Goal: Transaction & Acquisition: Book appointment/travel/reservation

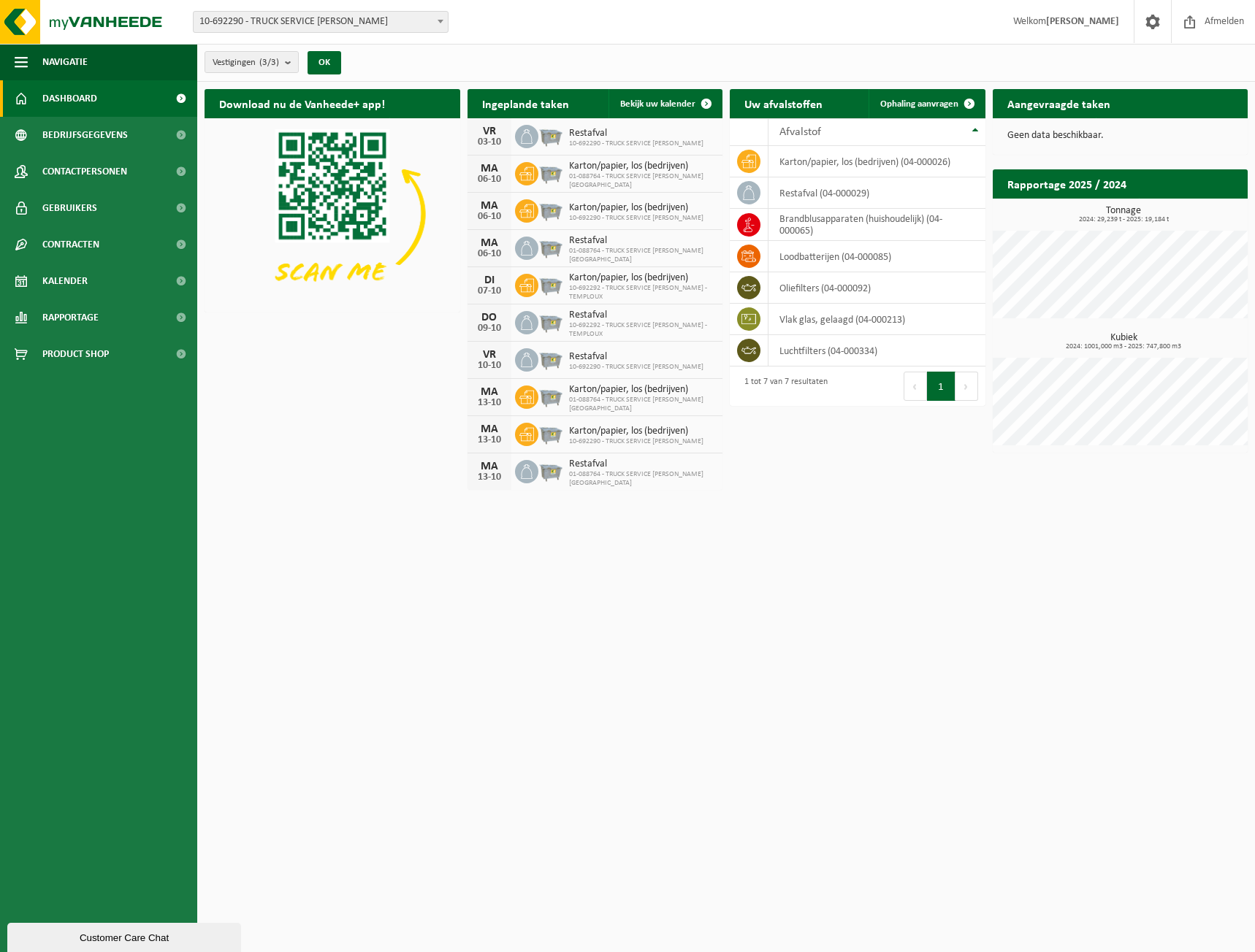
click at [1088, 28] on span "Welkom YVES SEBASTIAN" at bounding box center [1065, 22] width 135 height 43
click at [1098, 19] on strong "[PERSON_NAME]" at bounding box center [1082, 21] width 73 height 11
click at [1159, 23] on span at bounding box center [1153, 22] width 22 height 43
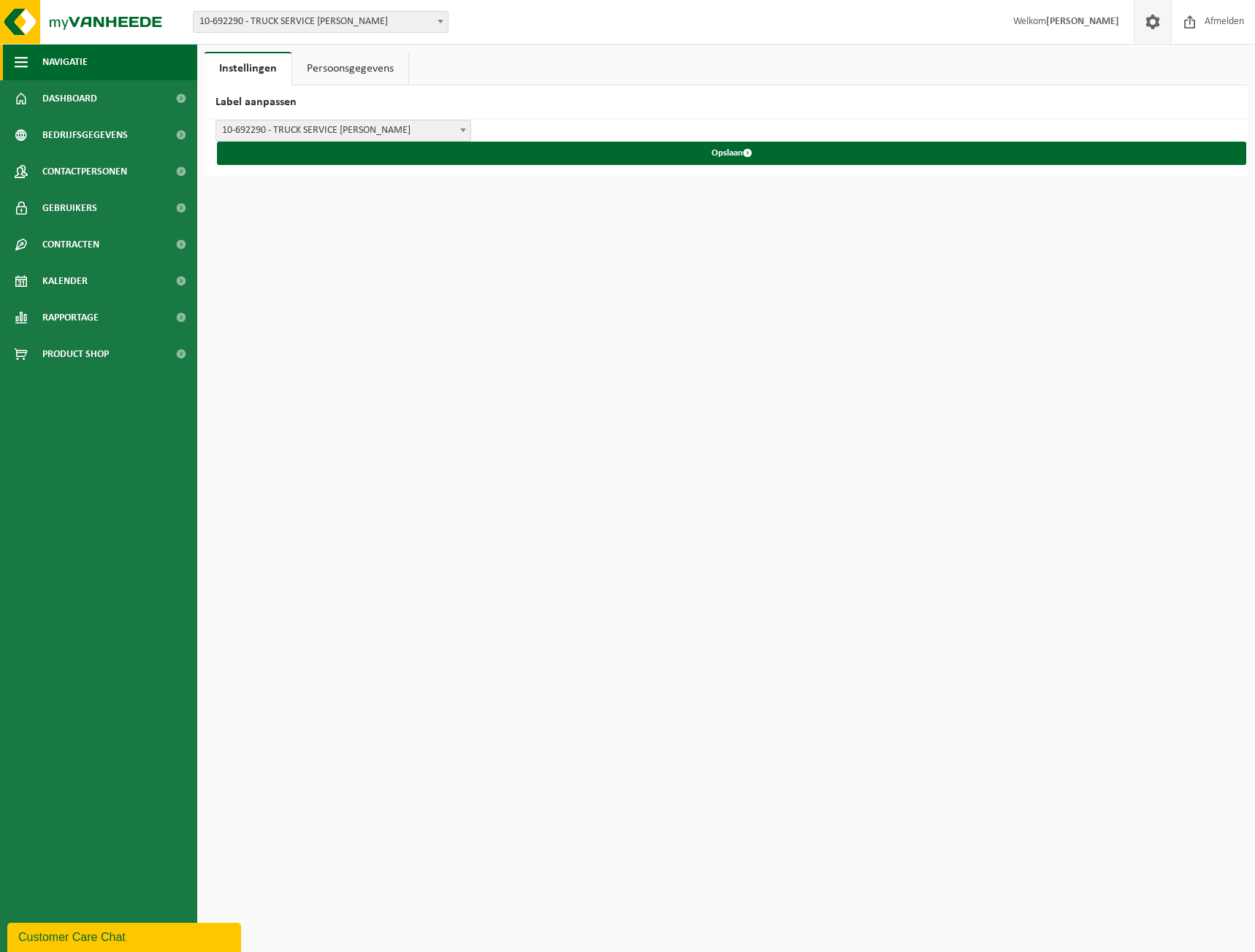
click at [72, 63] on span "Navigatie" at bounding box center [65, 62] width 45 height 36
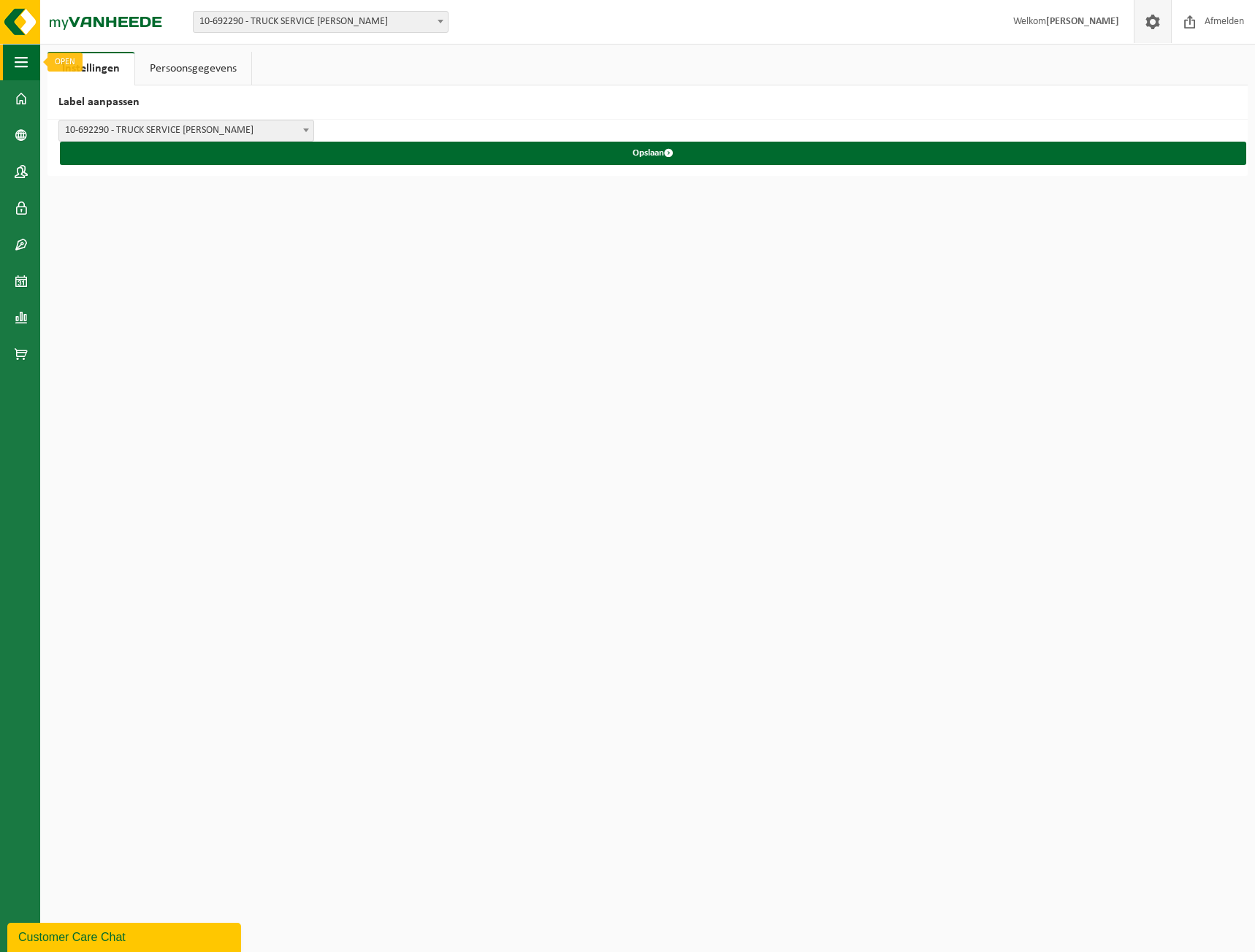
click at [27, 62] on span "button" at bounding box center [21, 62] width 13 height 36
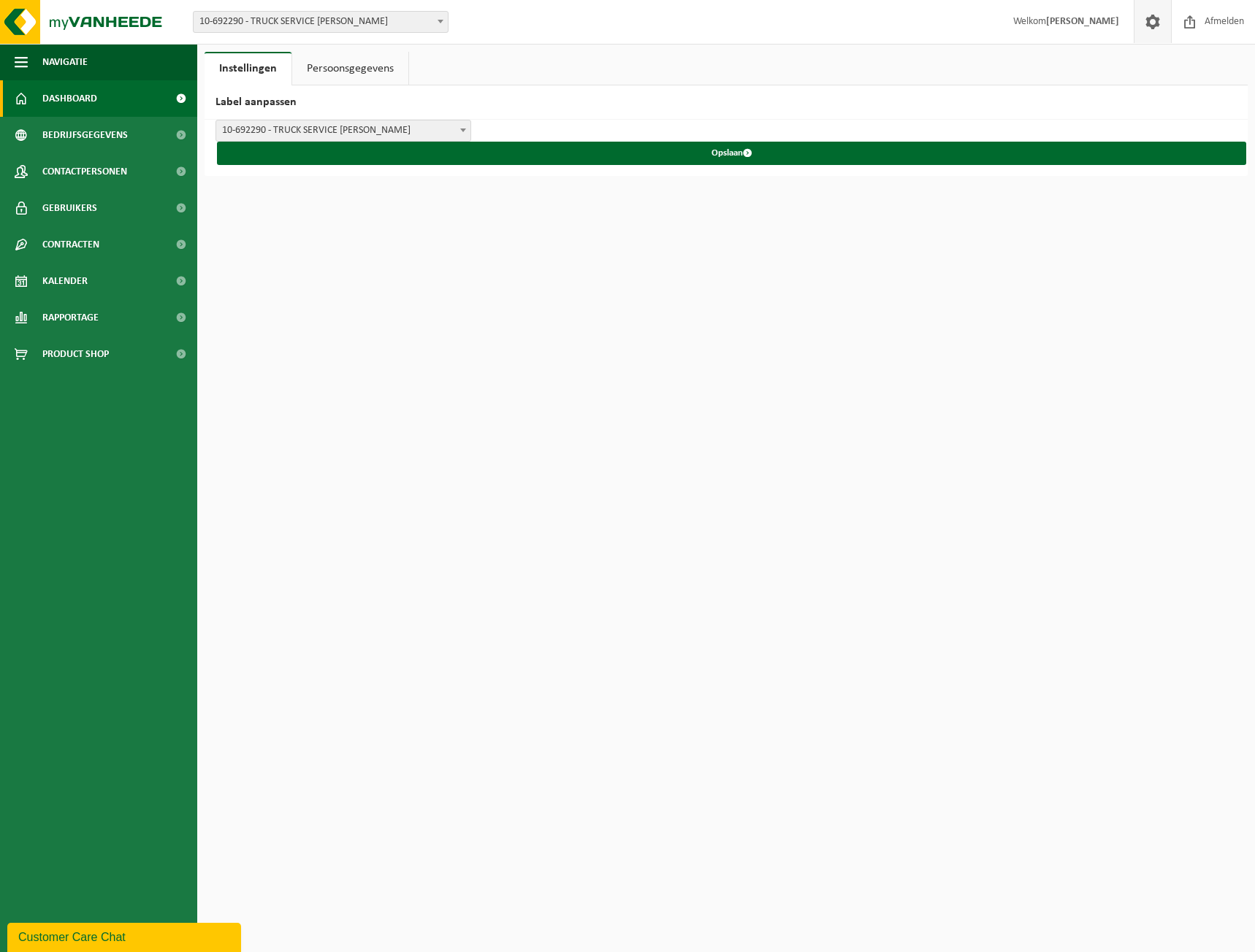
click at [67, 92] on span "Dashboard" at bounding box center [70, 98] width 55 height 36
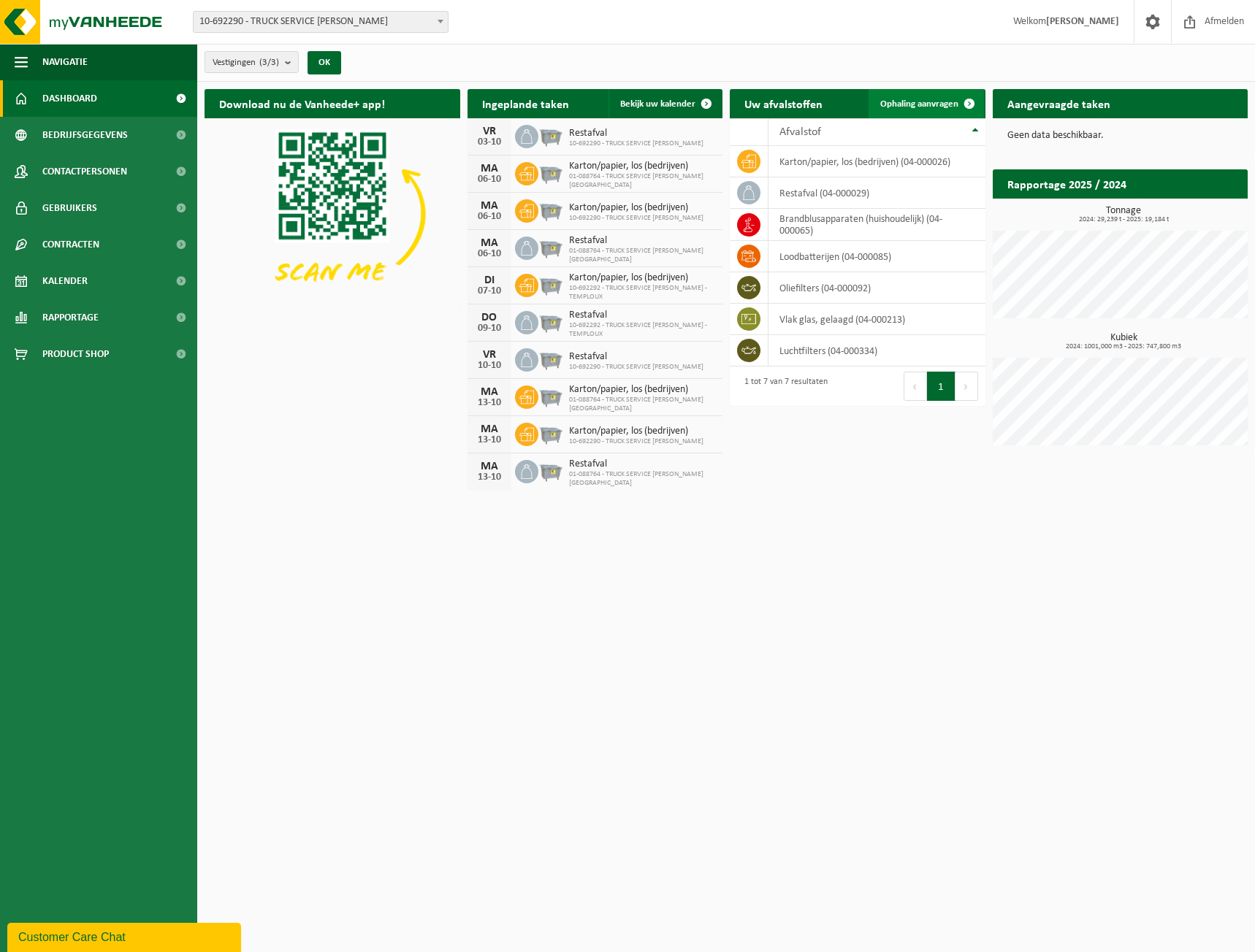
click at [928, 100] on span "Ophaling aanvragen" at bounding box center [919, 104] width 79 height 10
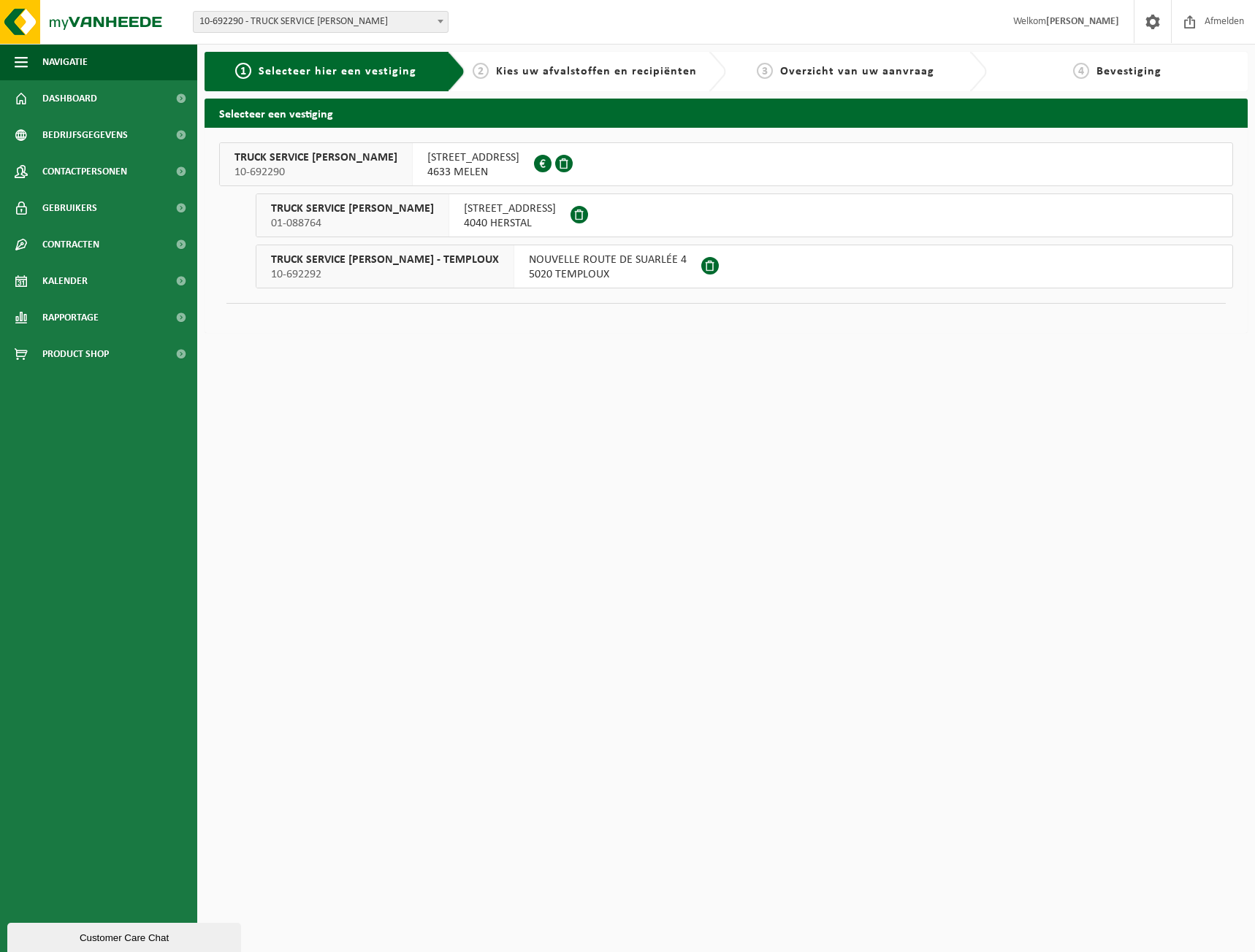
click at [544, 263] on span "NOUVELLE ROUTE DE SUARLÉE 4" at bounding box center [607, 259] width 158 height 15
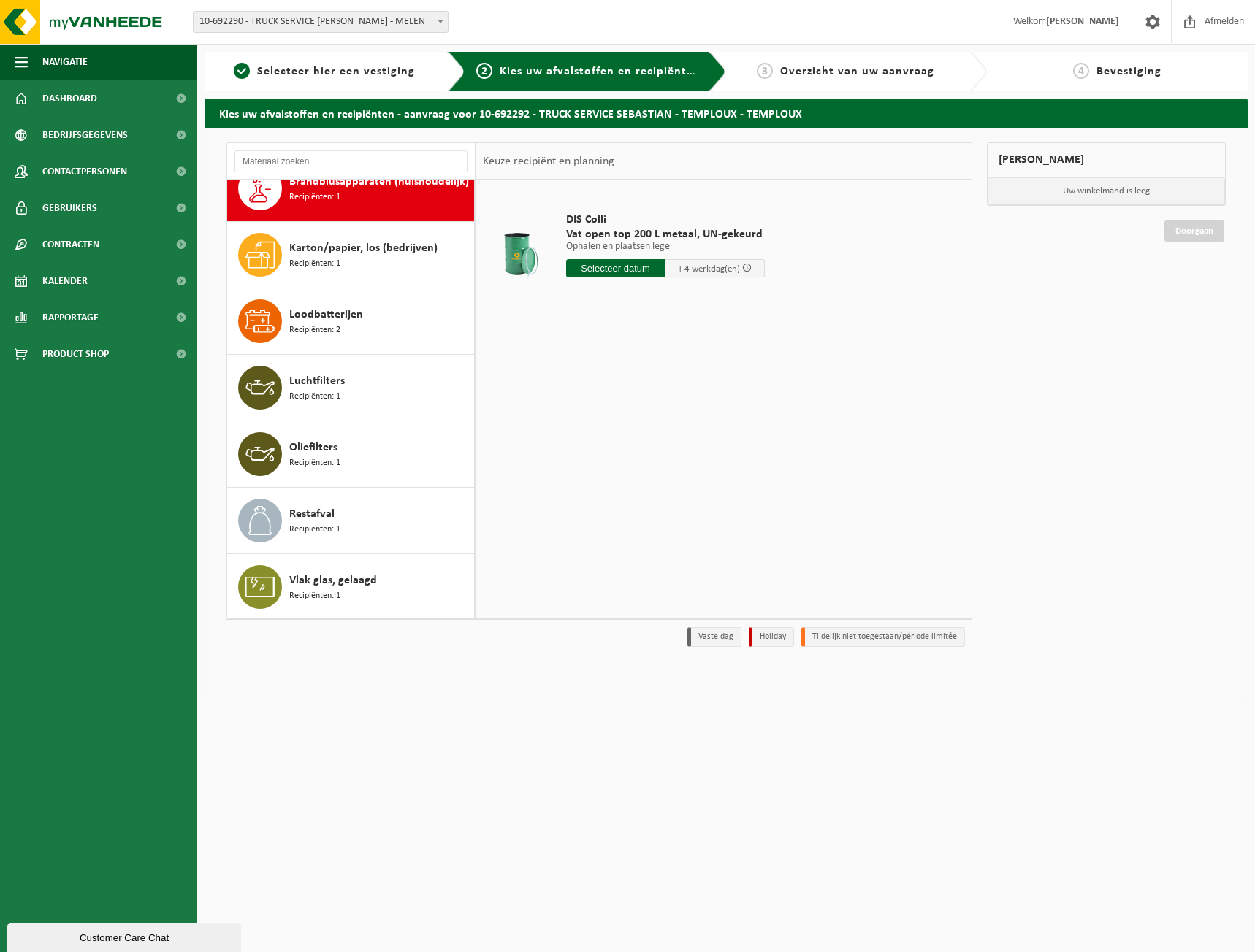
scroll to position [6, 0]
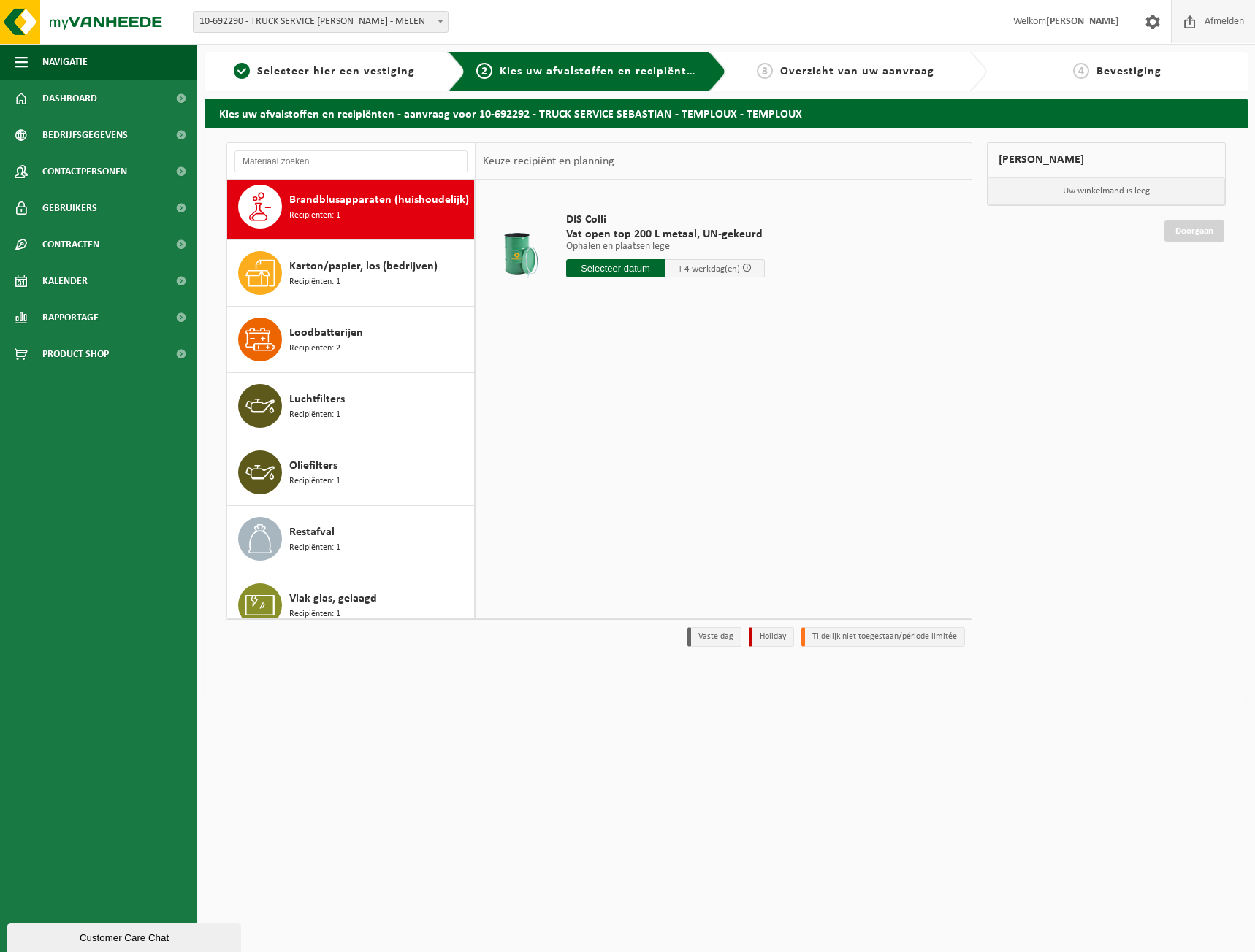
click at [1212, 28] on span "Afmelden" at bounding box center [1225, 22] width 47 height 43
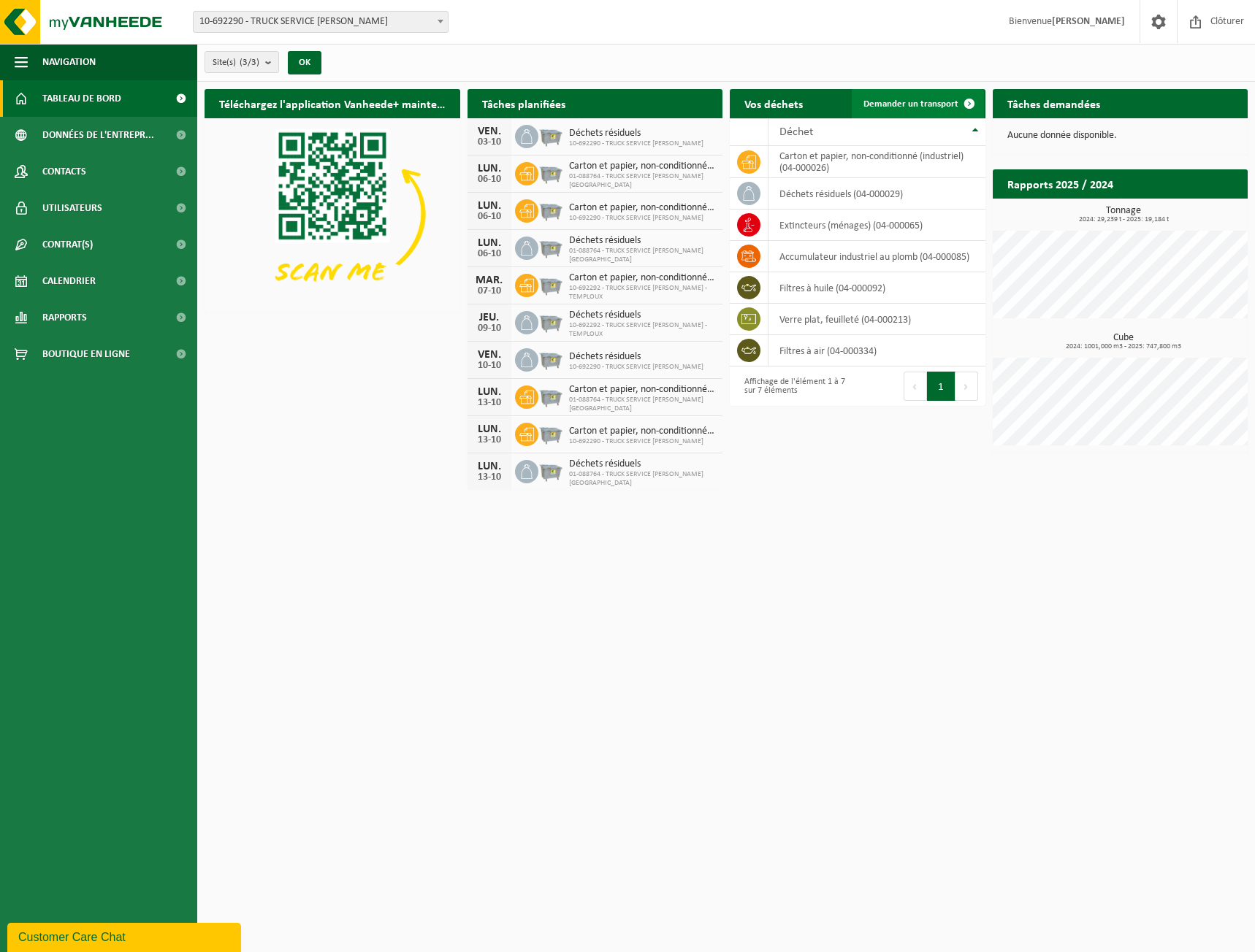
click at [917, 106] on span "Demander un transport" at bounding box center [910, 104] width 95 height 10
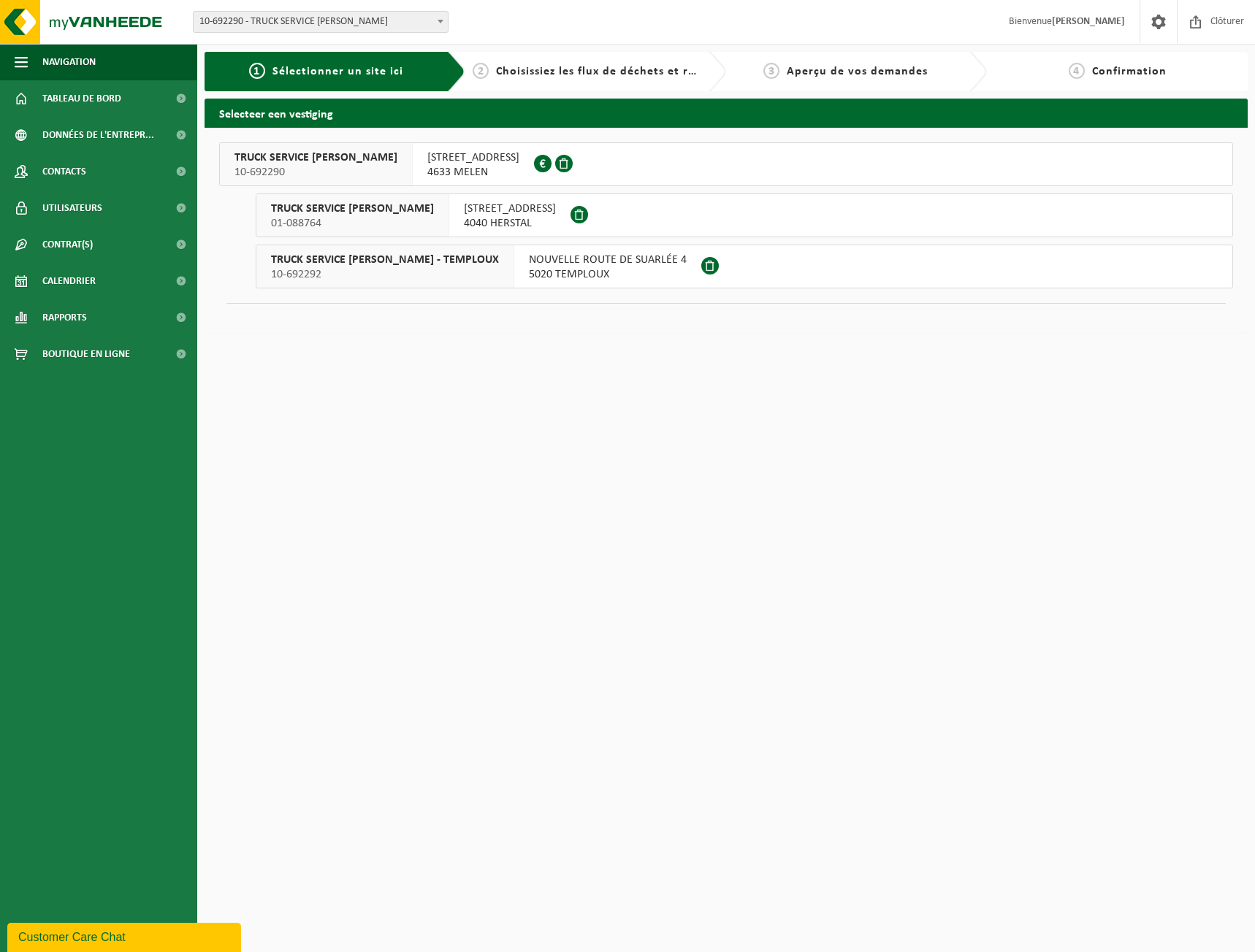
click at [529, 267] on span "5020 TEMPLOUX" at bounding box center [607, 274] width 158 height 15
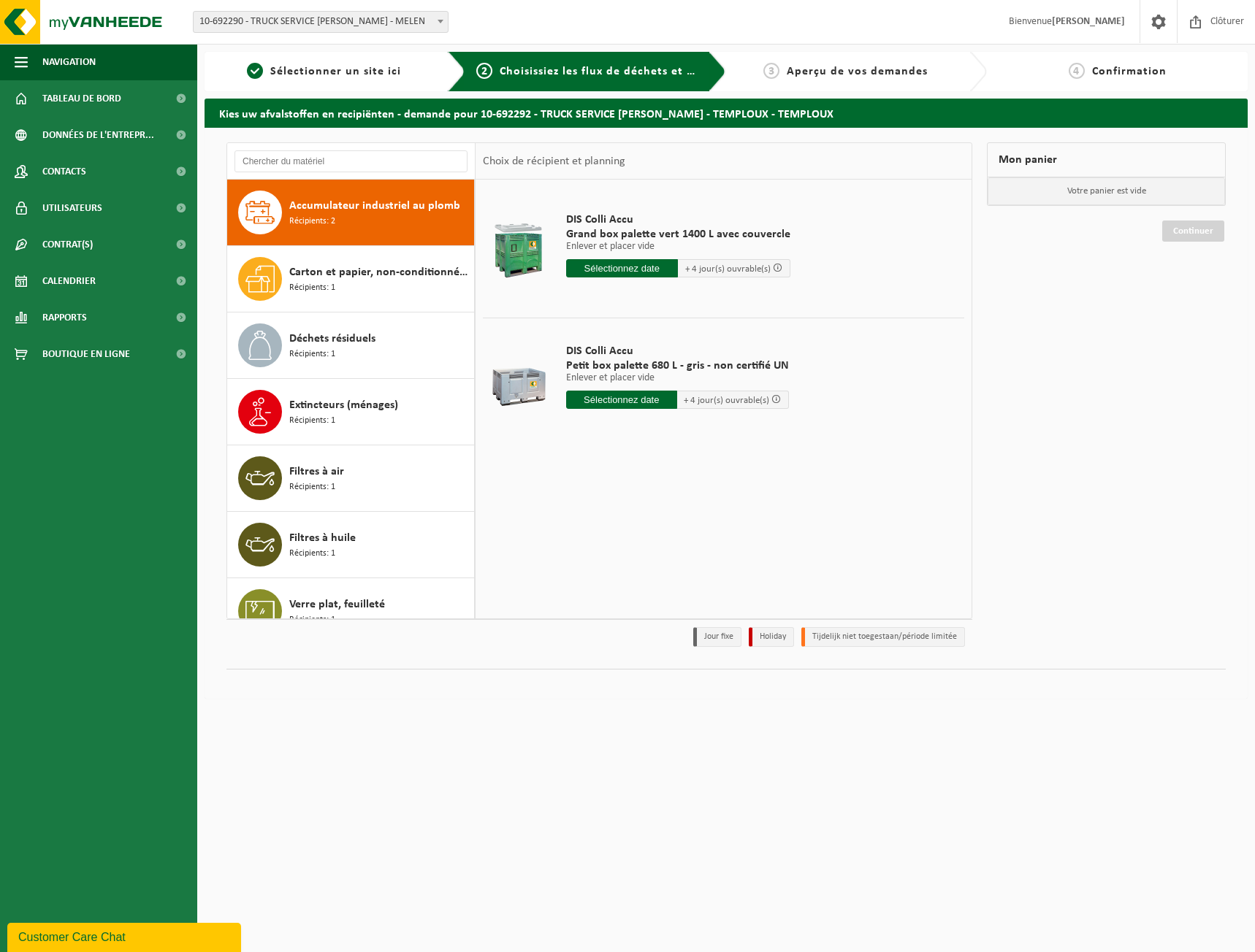
click at [647, 404] on input "text" at bounding box center [622, 400] width 112 height 19
click at [574, 505] on div "6" at bounding box center [580, 506] width 26 height 24
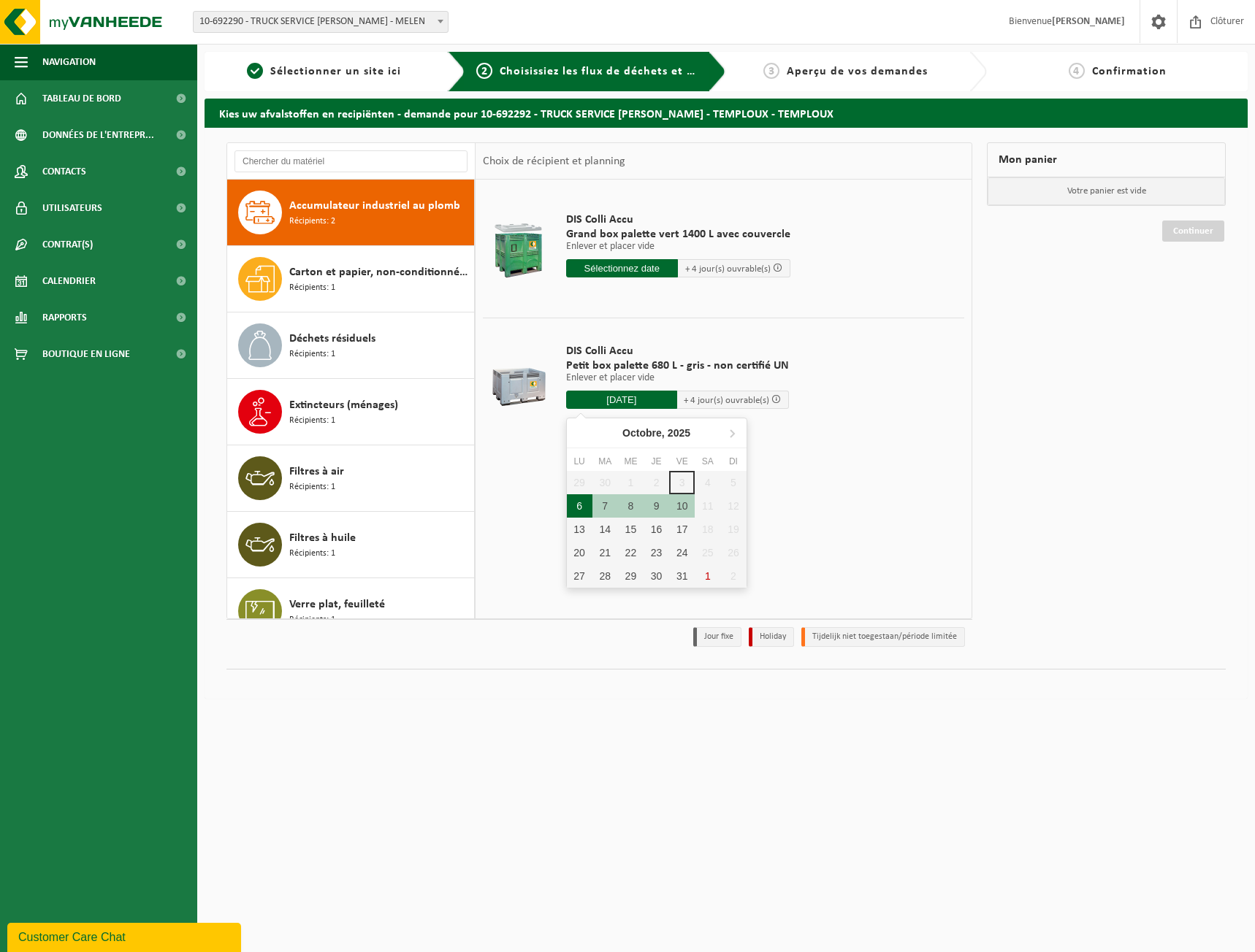
type input "à partir de [DATE]"
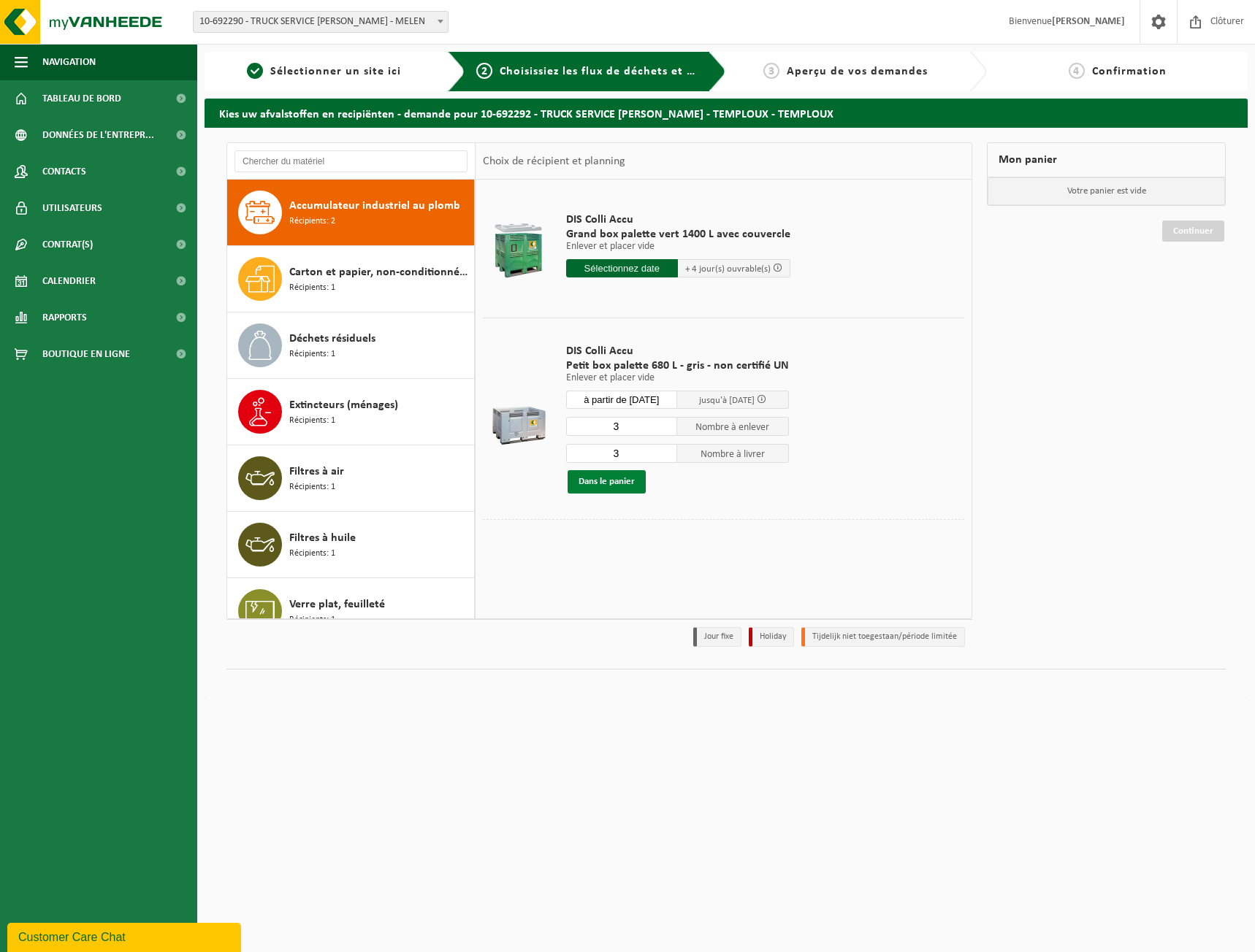
click at [620, 484] on button "Dans le panier" at bounding box center [606, 482] width 79 height 24
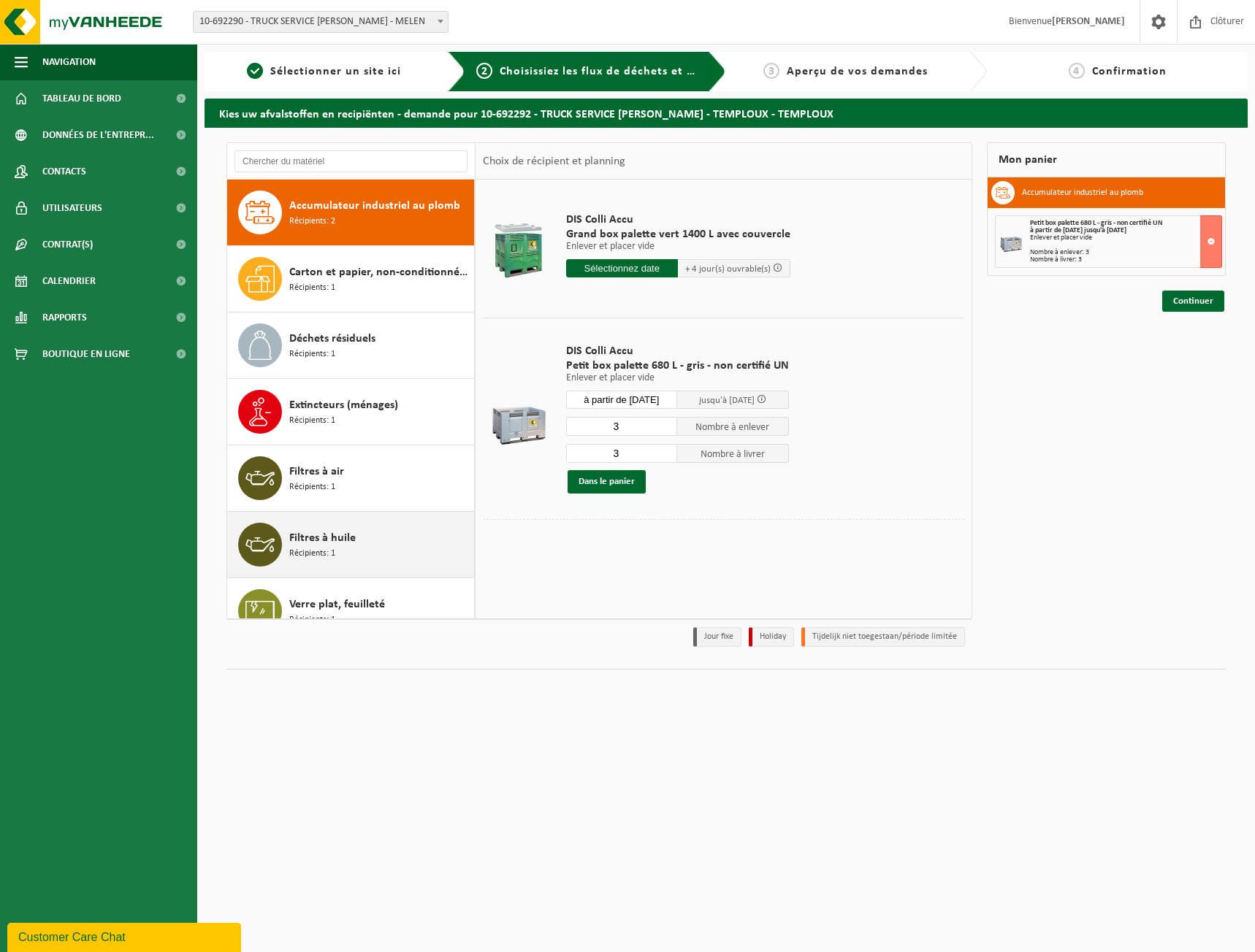
click at [377, 542] on div "Filtres à huile Récipients: 1" at bounding box center [379, 544] width 181 height 44
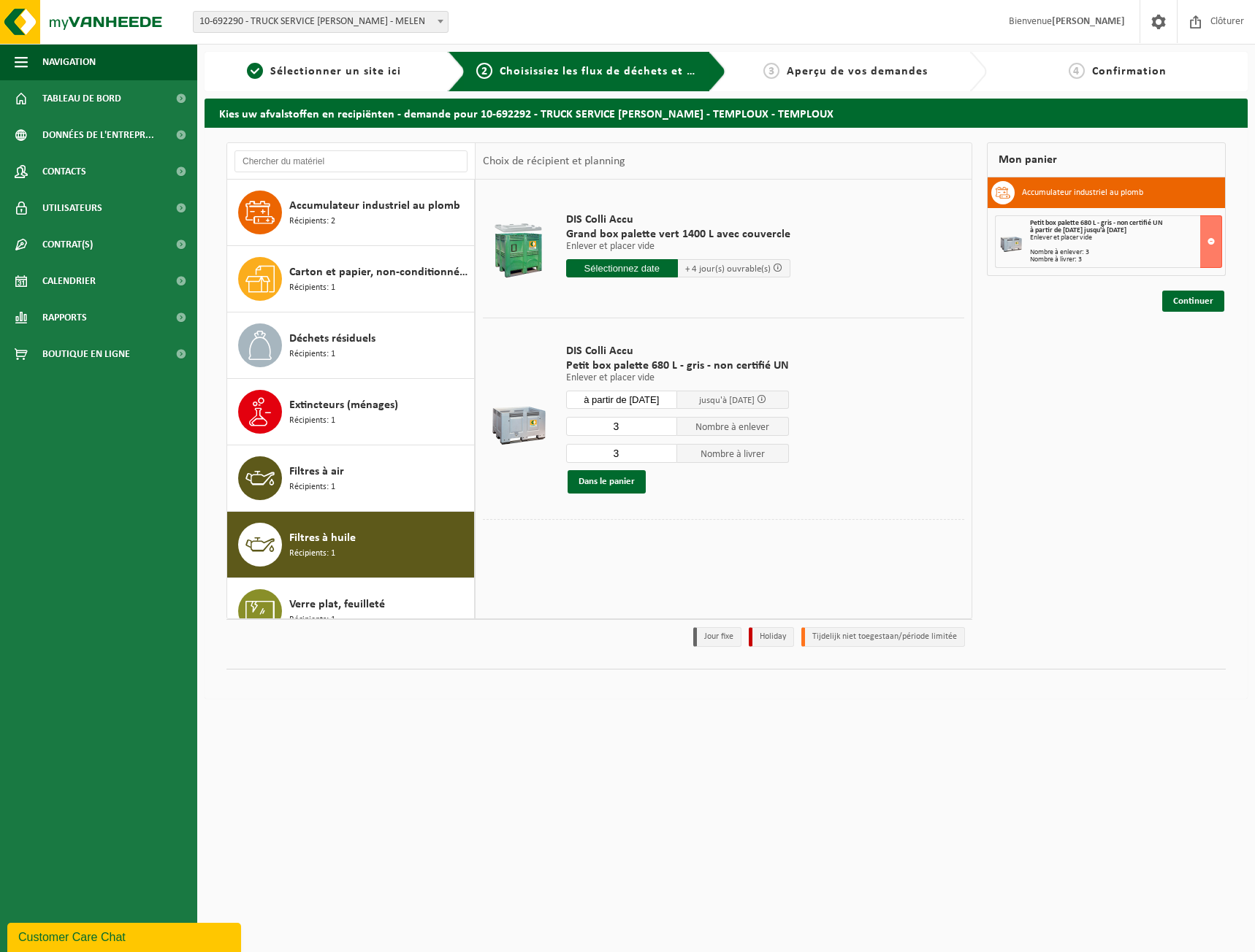
scroll to position [26, 0]
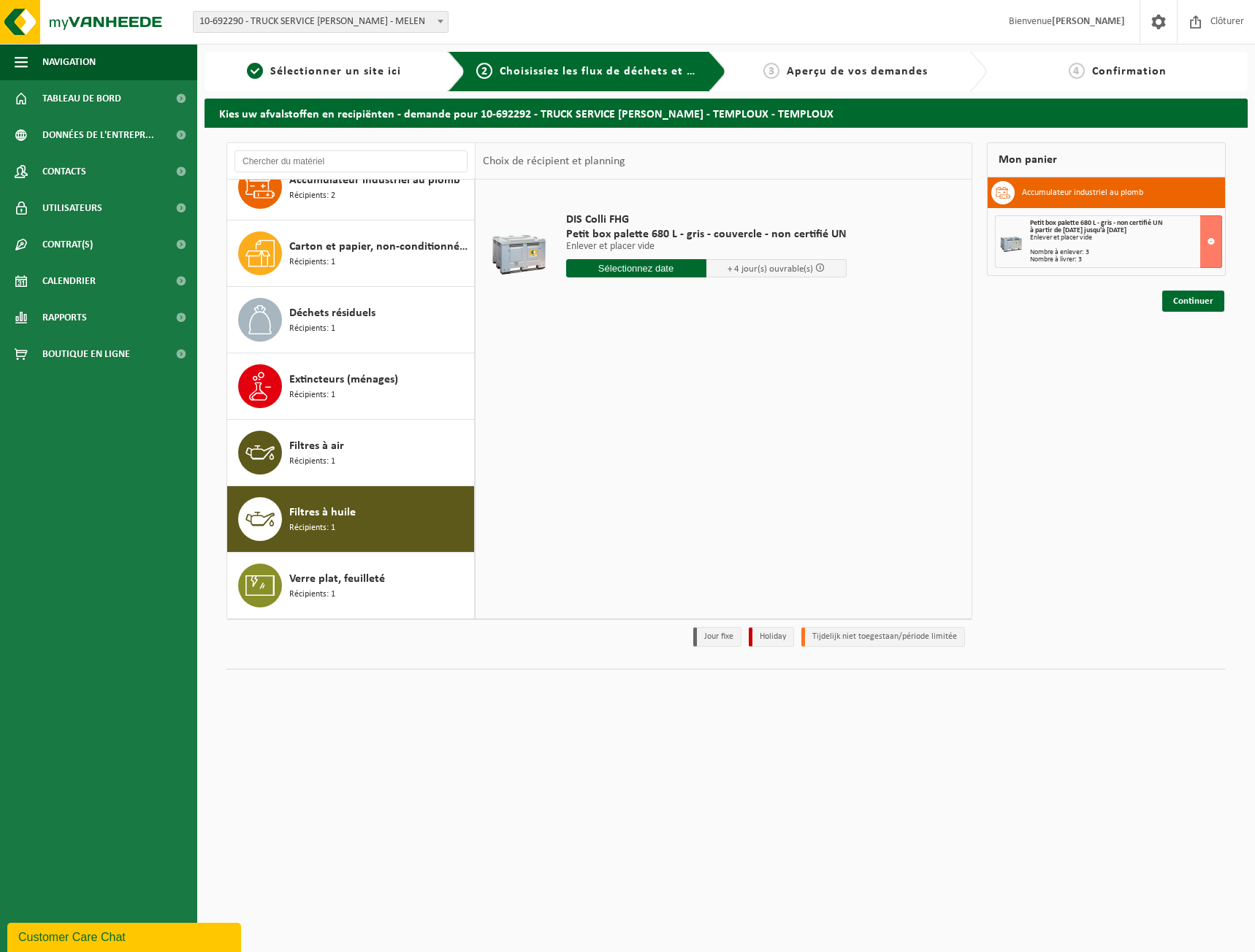
click at [650, 274] on input "text" at bounding box center [636, 268] width 141 height 19
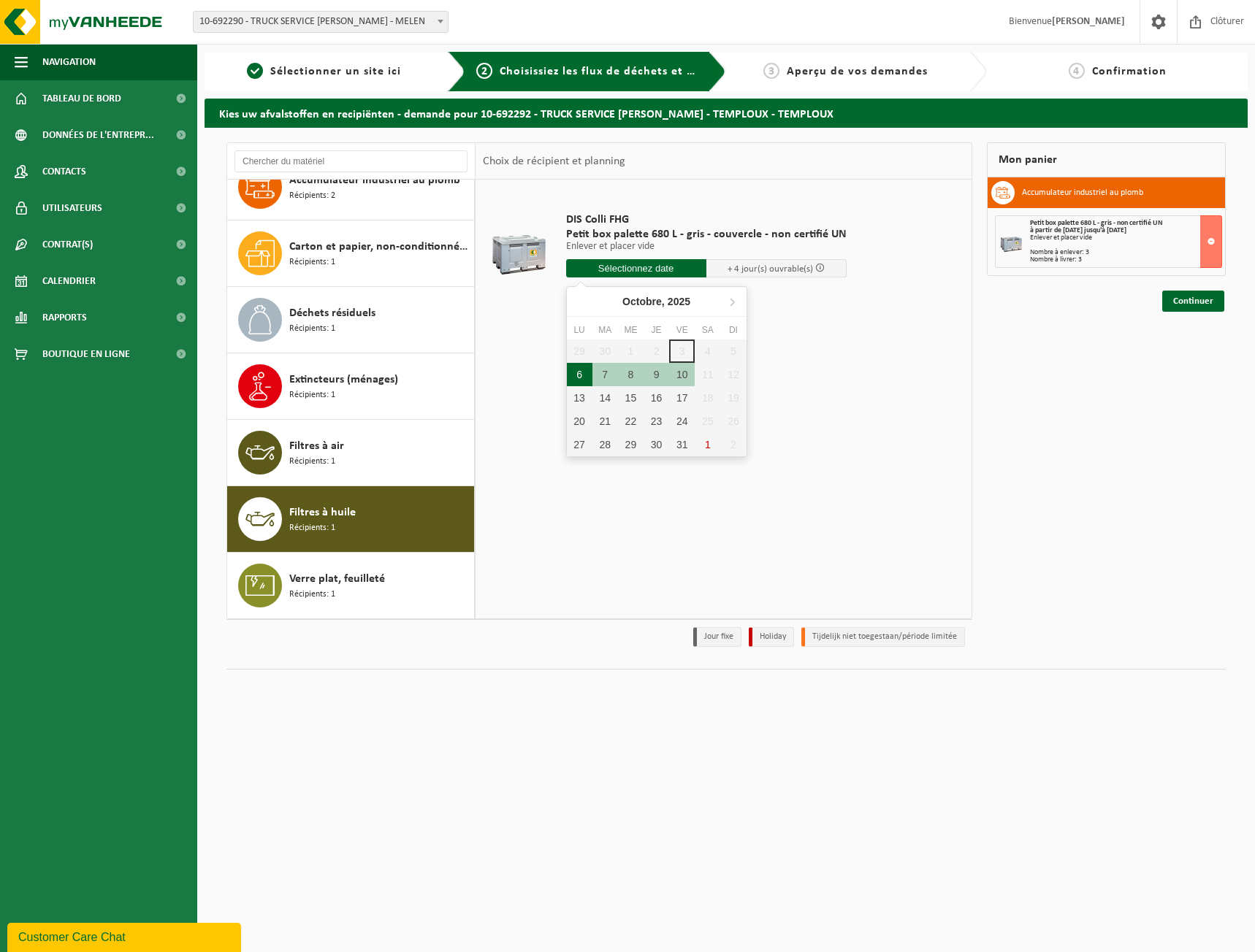
click at [583, 376] on div "6" at bounding box center [580, 374] width 26 height 24
type input "à partir de [DATE]"
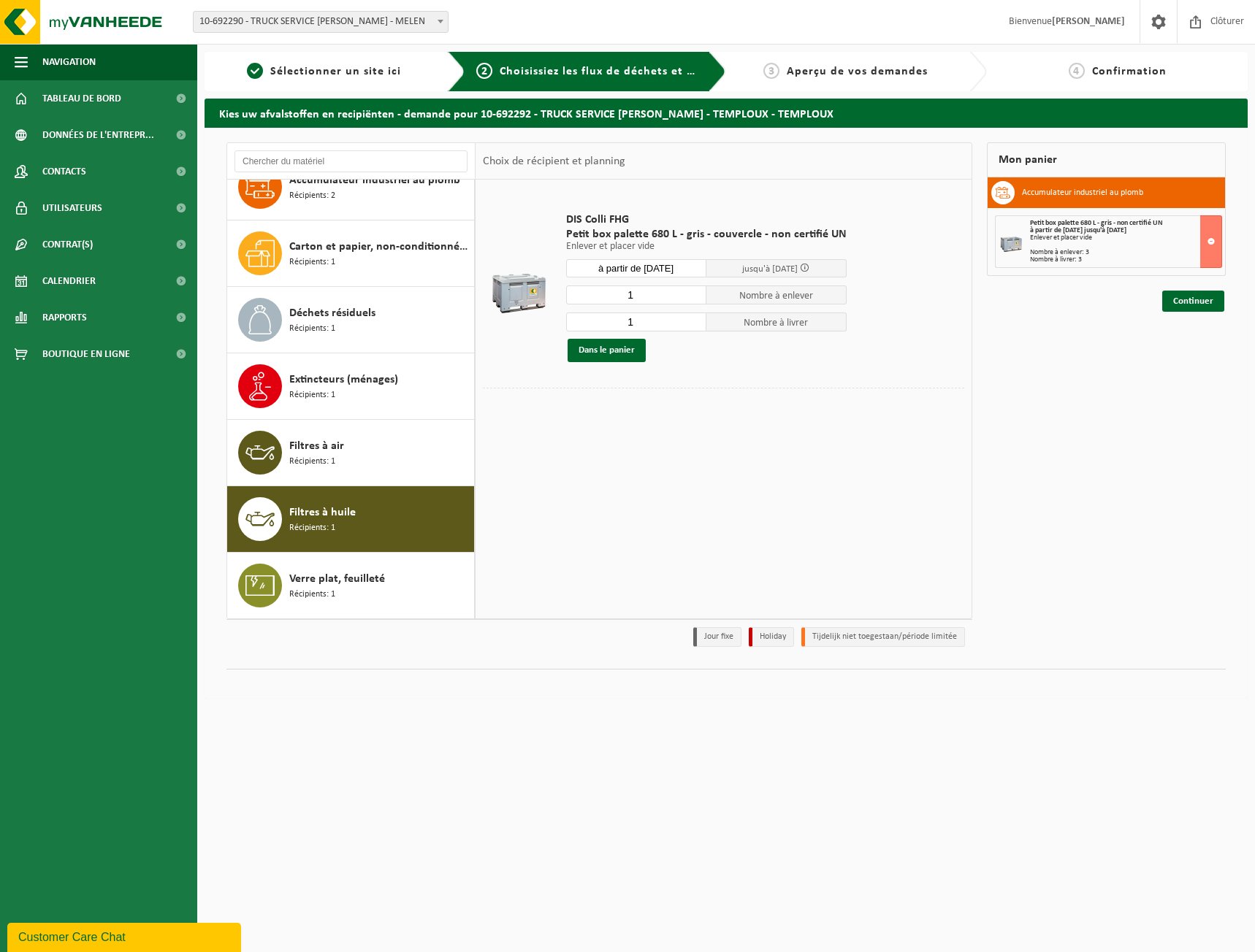
type input "2"
click at [692, 291] on input "2" at bounding box center [636, 295] width 141 height 19
type input "2"
click at [692, 317] on input "2" at bounding box center [636, 321] width 141 height 19
click at [618, 355] on button "Dans le panier" at bounding box center [606, 351] width 79 height 24
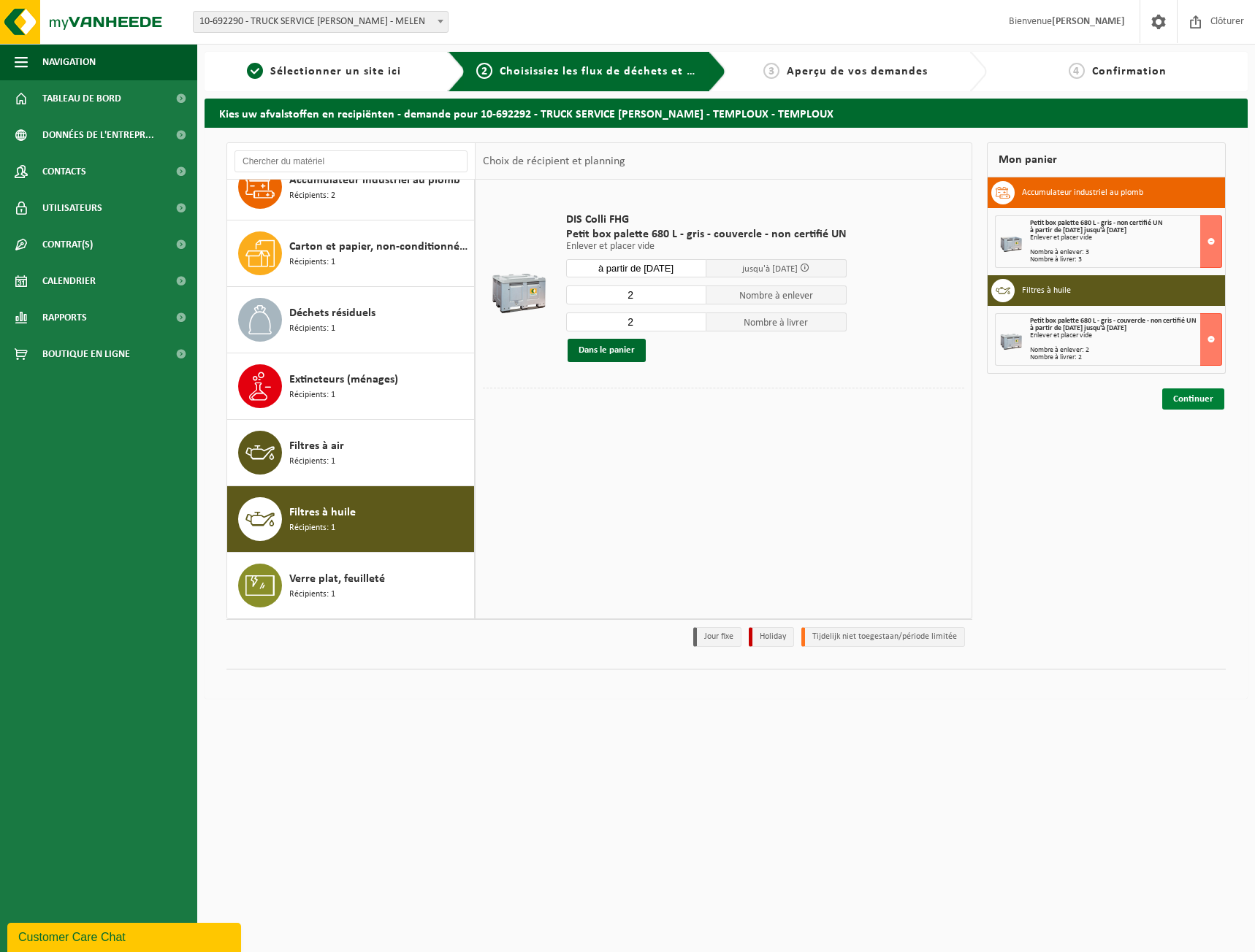
click at [1194, 405] on link "Continuer" at bounding box center [1192, 399] width 62 height 22
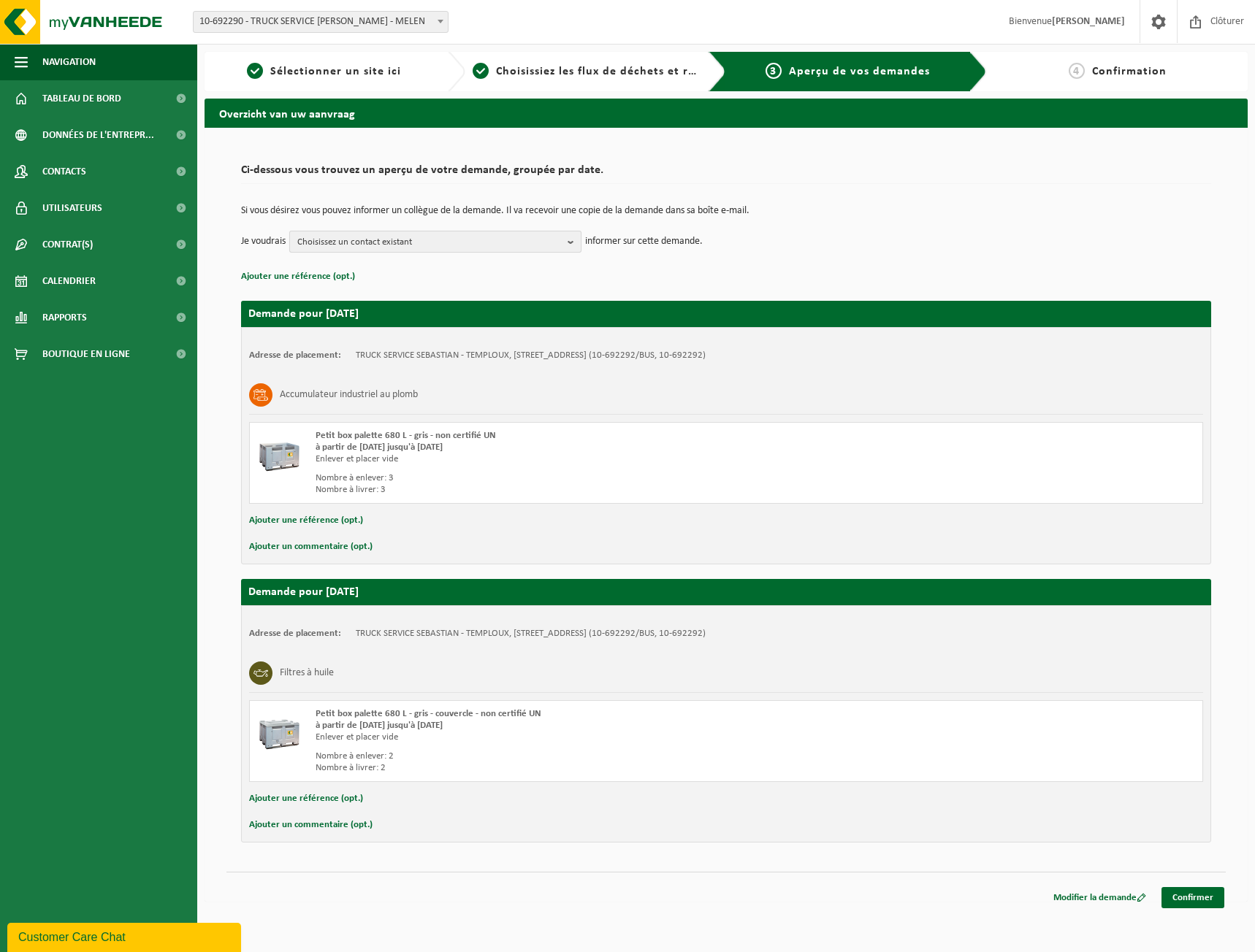
click at [556, 240] on span "Choisissez un contact existant" at bounding box center [428, 243] width 264 height 22
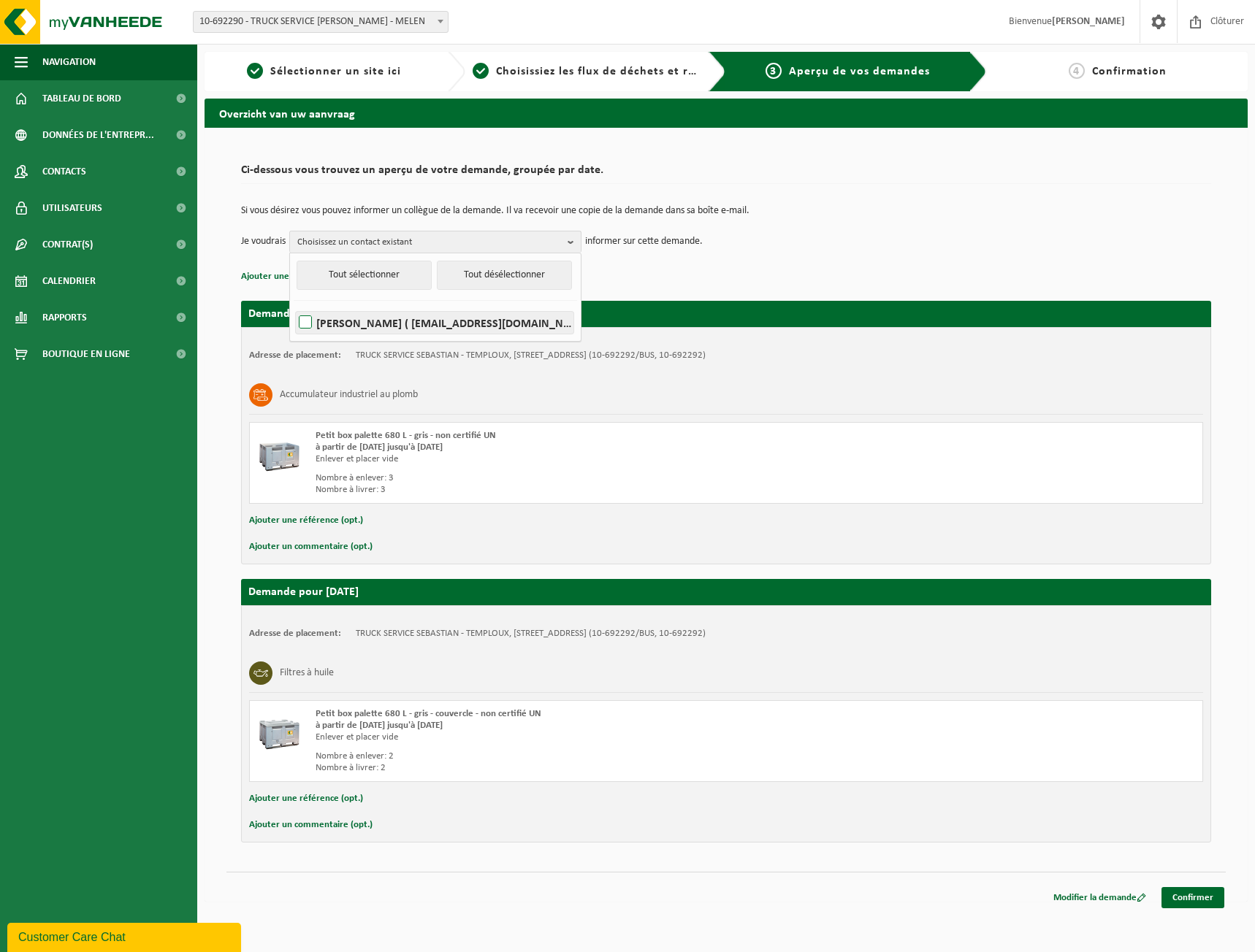
click at [527, 311] on label "RAFFAELA ROMANIELLO ( administration.temploux@volvosebastian.be )" at bounding box center [434, 322] width 277 height 22
click at [294, 305] on input "RAFFAELA ROMANIELLO ( administration.temploux@volvosebastian.be )" at bounding box center [293, 304] width 1 height 1
checkbox input "true"
click at [1186, 902] on link "Confirmer" at bounding box center [1193, 898] width 63 height 22
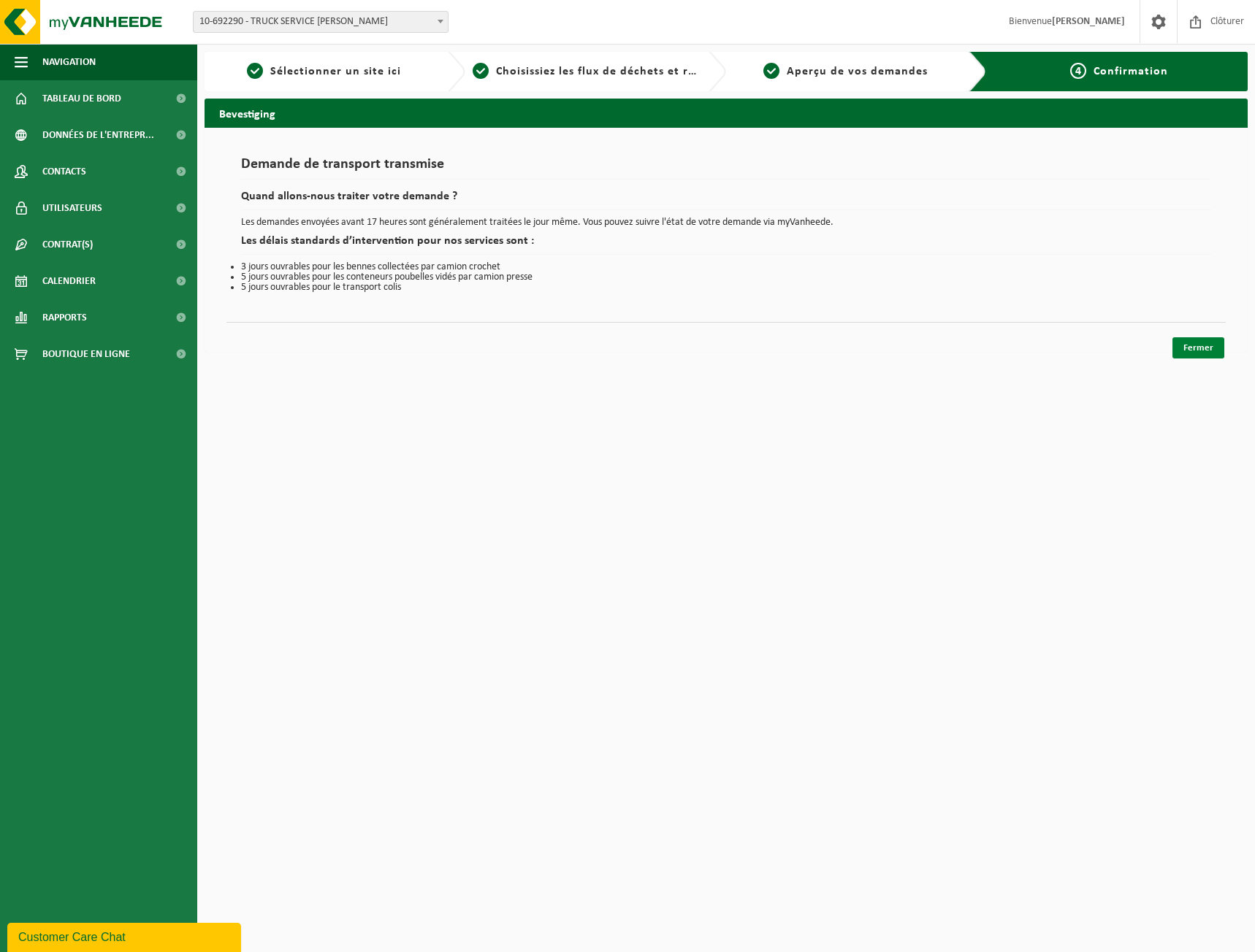
click at [1201, 342] on link "Fermer" at bounding box center [1198, 348] width 52 height 22
